Goal: Check status: Check status

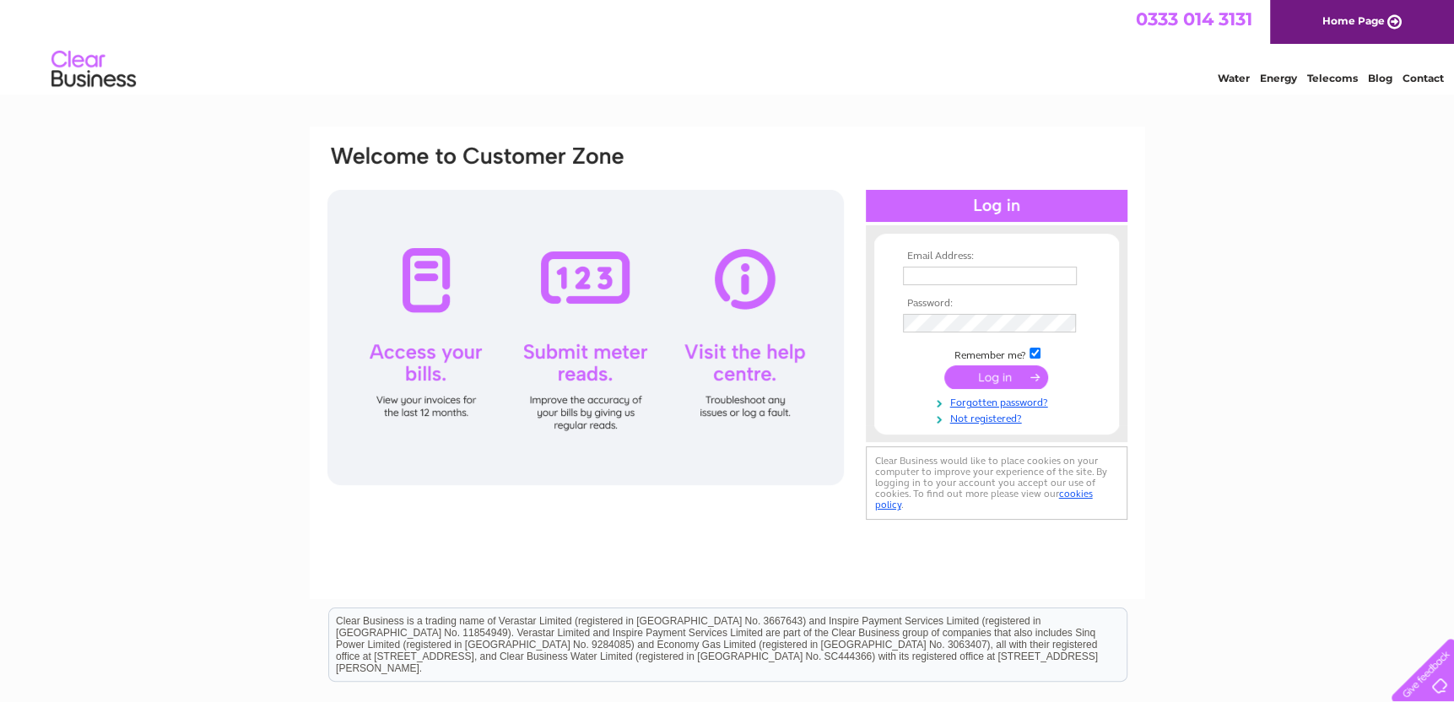
type input "daviddickenson@wirral.gov.uk"
click at [982, 375] on input "submit" at bounding box center [996, 377] width 104 height 24
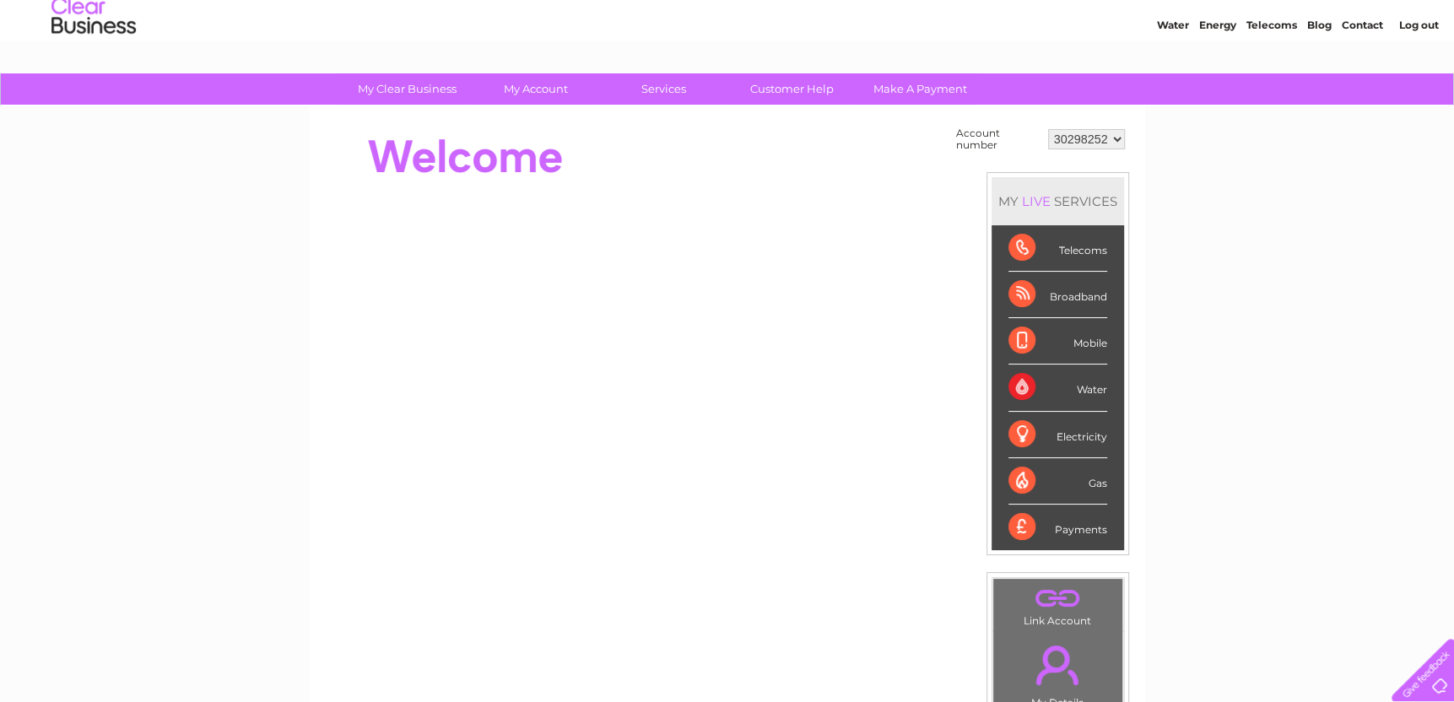
scroll to position [50, 0]
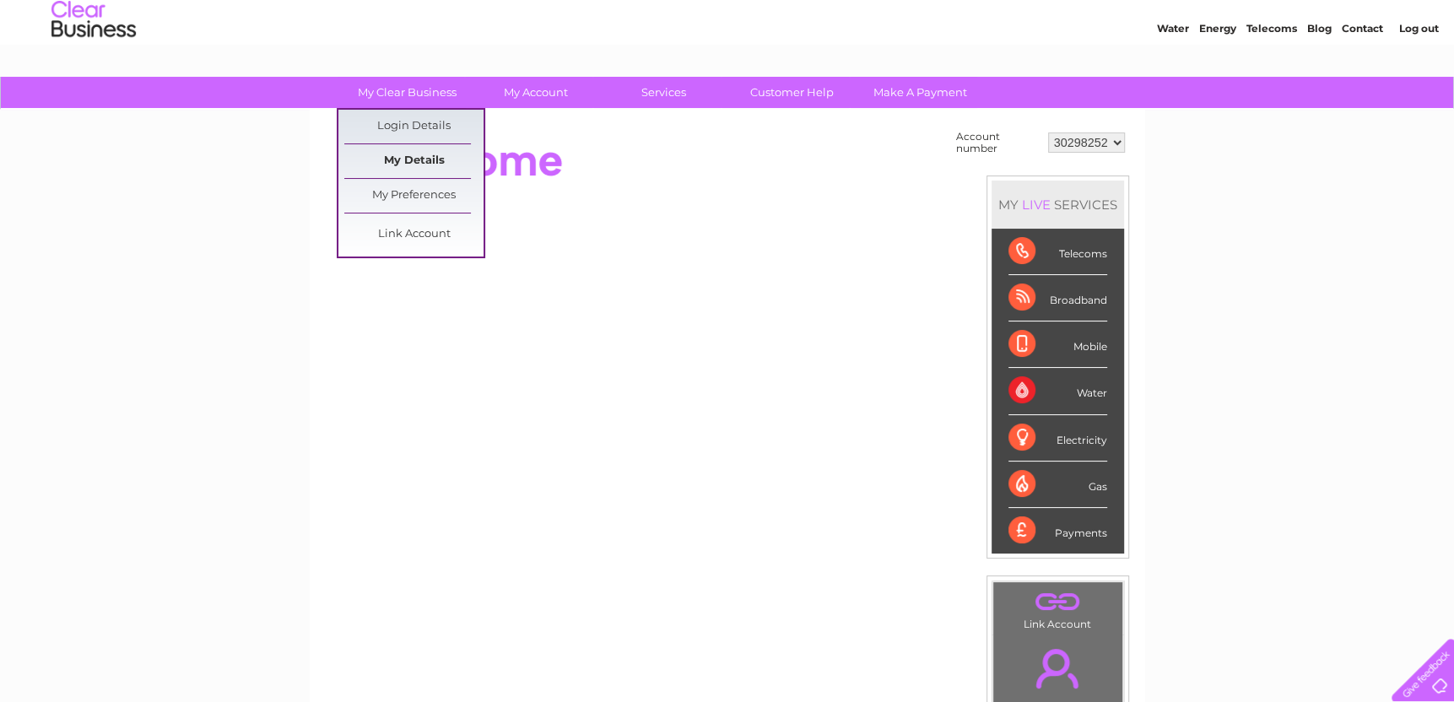
click at [403, 164] on link "My Details" at bounding box center [413, 161] width 139 height 34
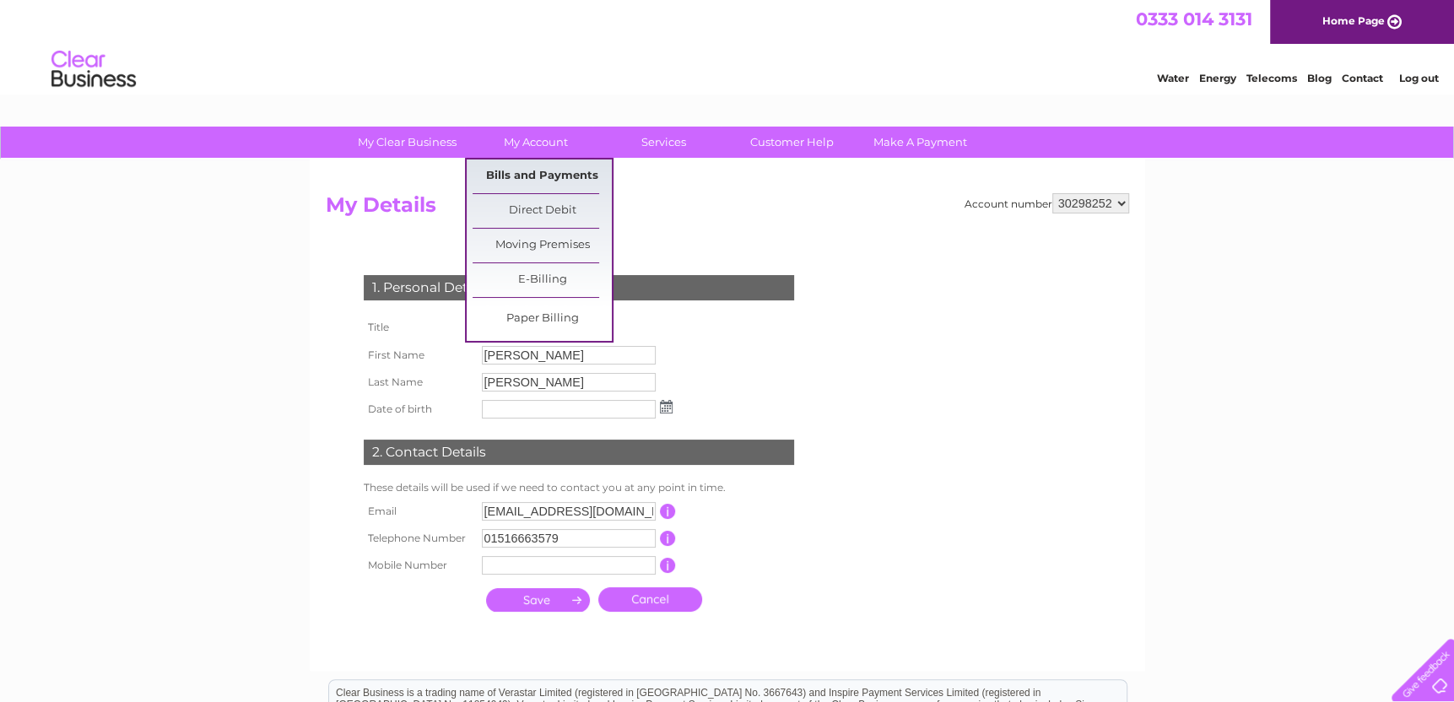
click at [556, 181] on link "Bills and Payments" at bounding box center [542, 176] width 139 height 34
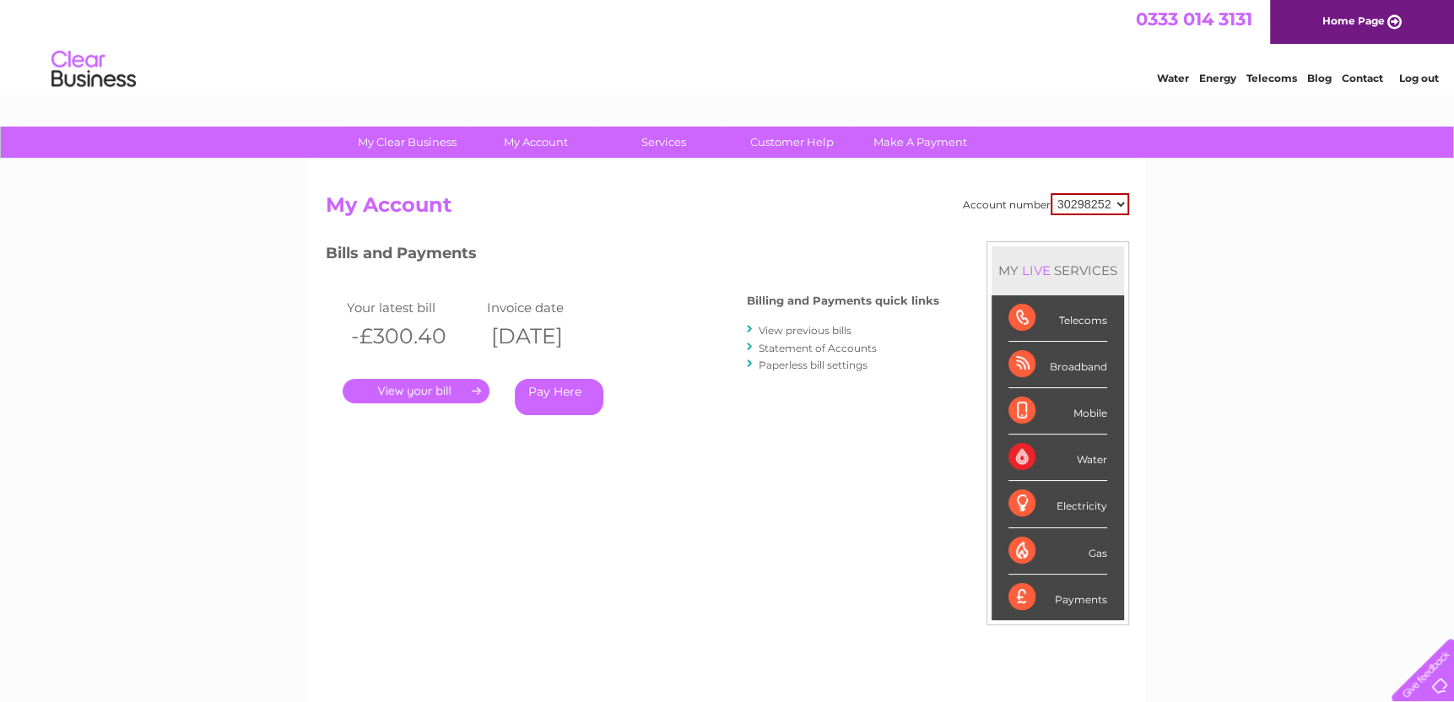
click at [808, 349] on link "Statement of Accounts" at bounding box center [818, 348] width 118 height 13
